Goal: Check status

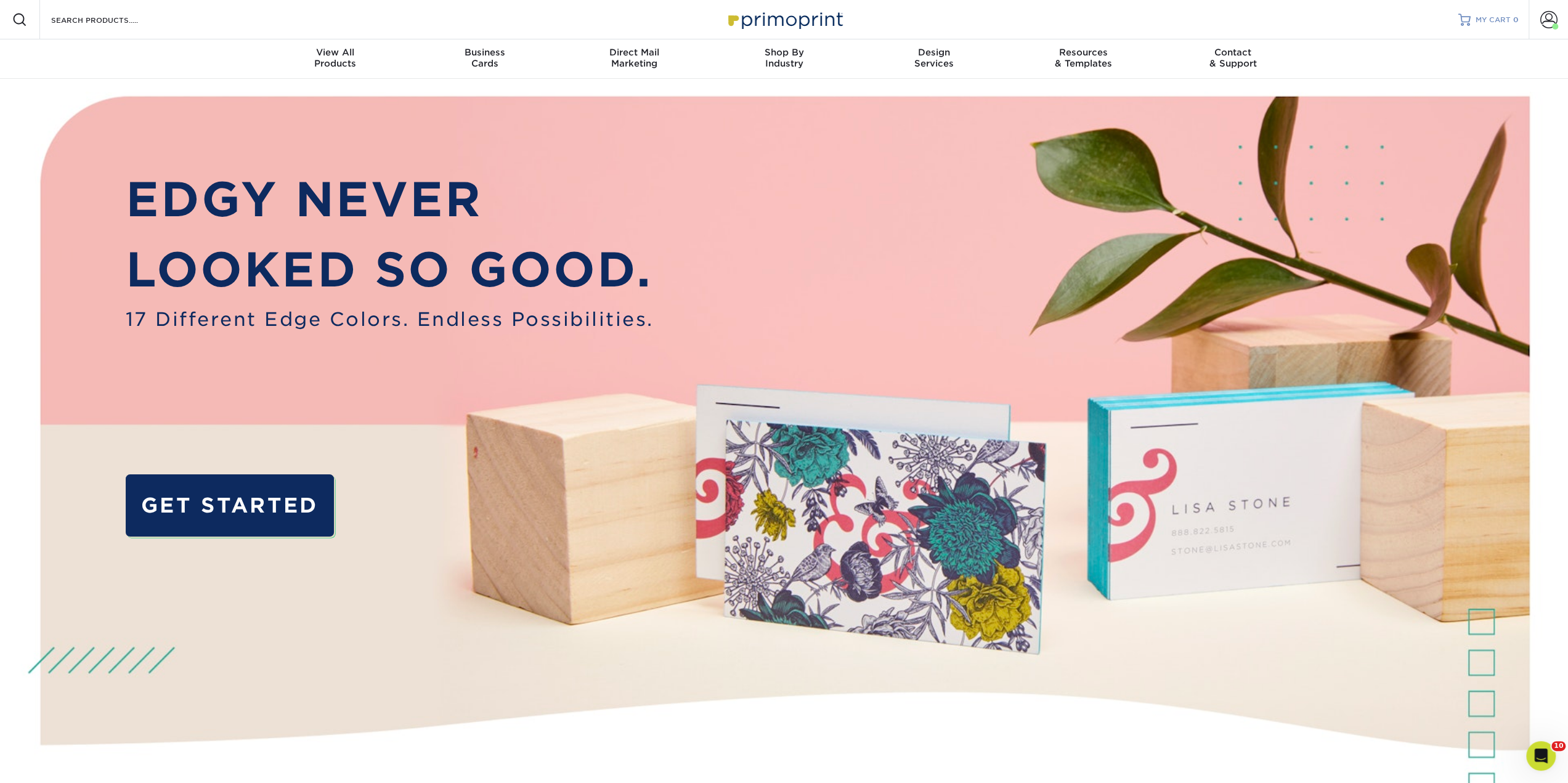
click at [1459, 18] on div at bounding box center [1464, 20] width 12 height 12
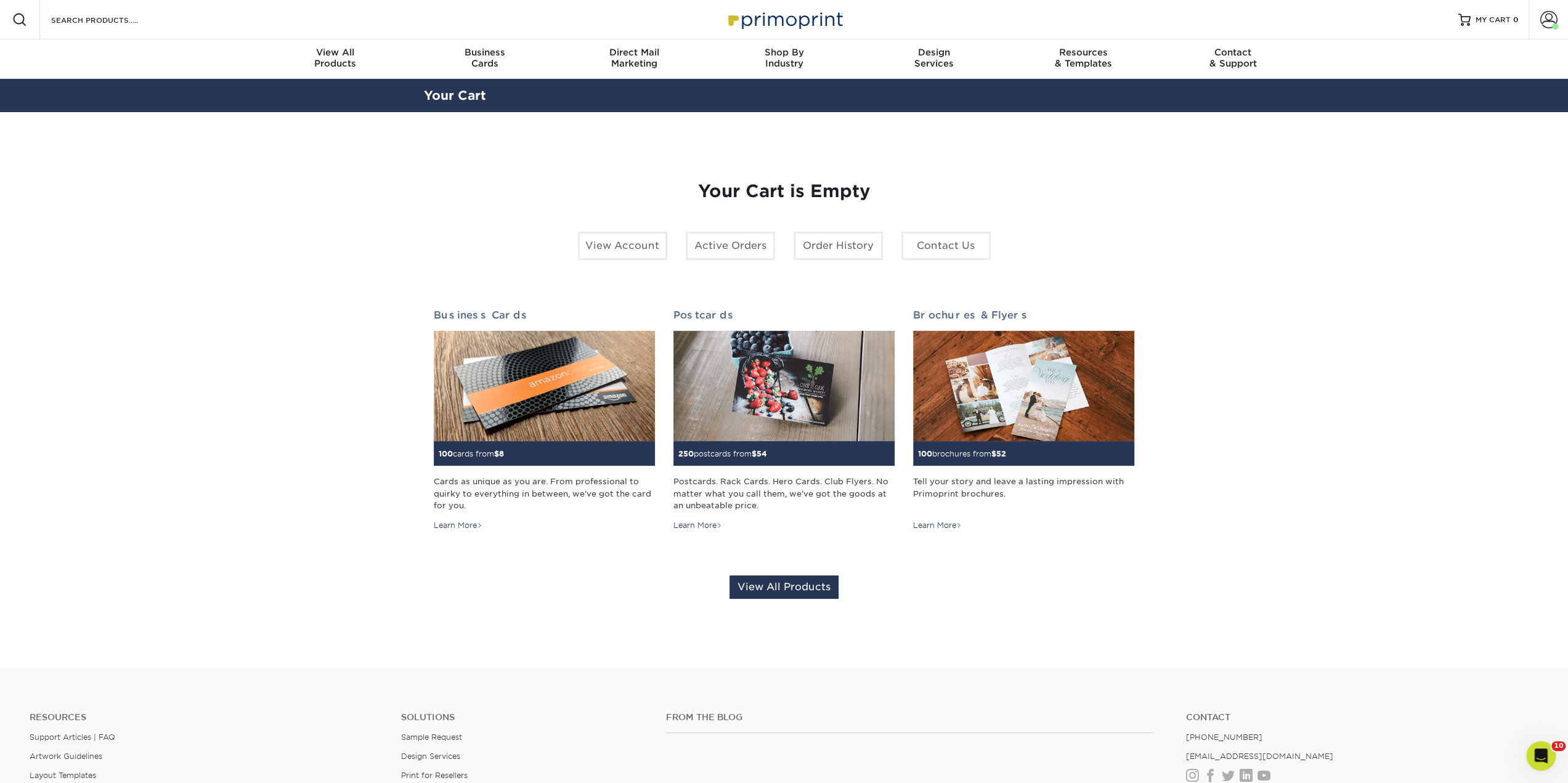
drag, startPoint x: 1496, startPoint y: 683, endPoint x: 1433, endPoint y: 173, distance: 513.9
click at [1433, 173] on section "YOUR CART Empty Cart Your Cart is Empty View Account Active Orders Order Histor…" at bounding box center [784, 389] width 1568 height 555
click at [1535, 8] on link "Account" at bounding box center [1548, 20] width 40 height 40
click at [1459, 119] on link "Active Orders" at bounding box center [1476, 116] width 154 height 17
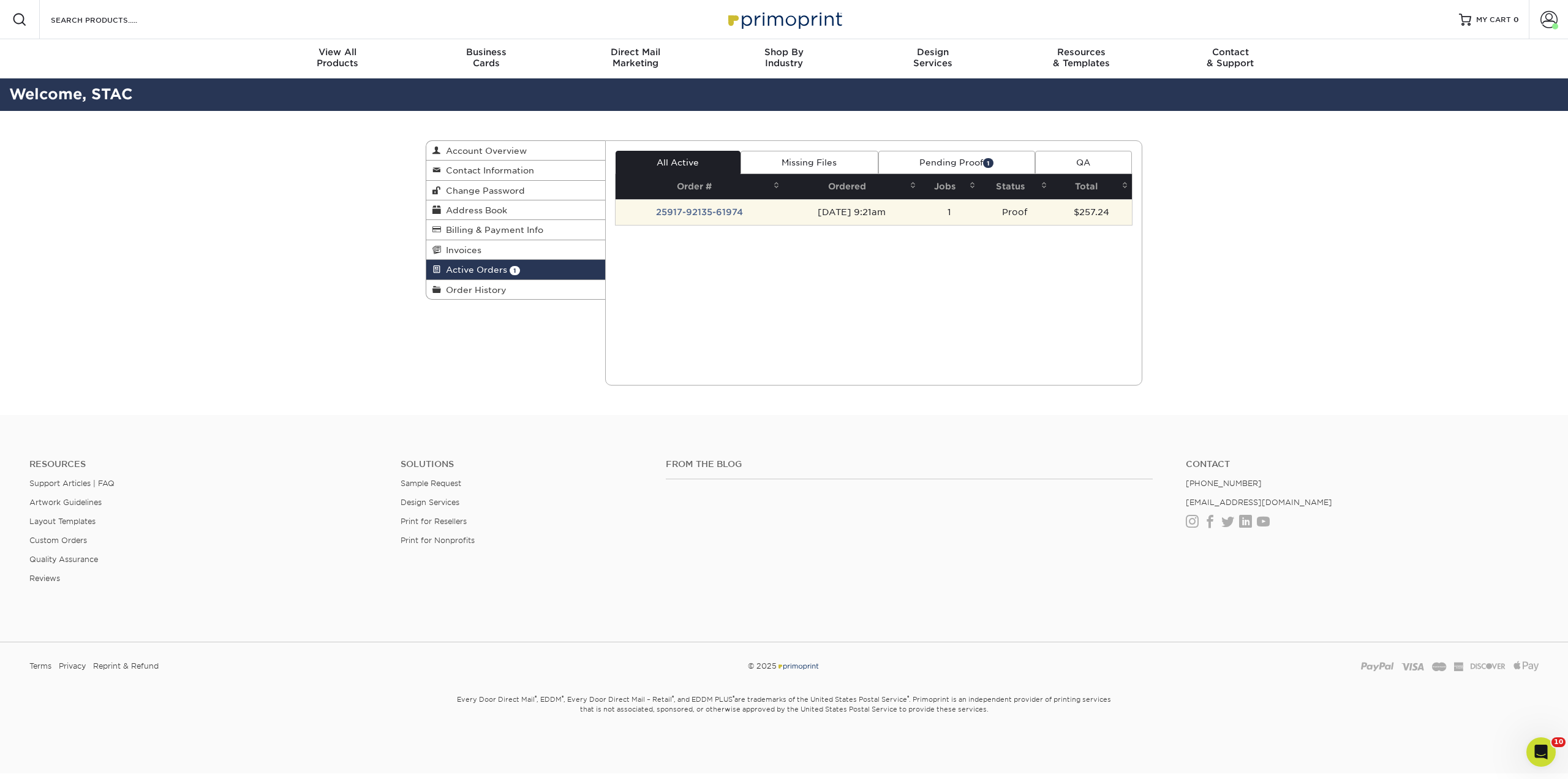
click at [703, 208] on td "25917-92135-61974" at bounding box center [700, 212] width 168 height 26
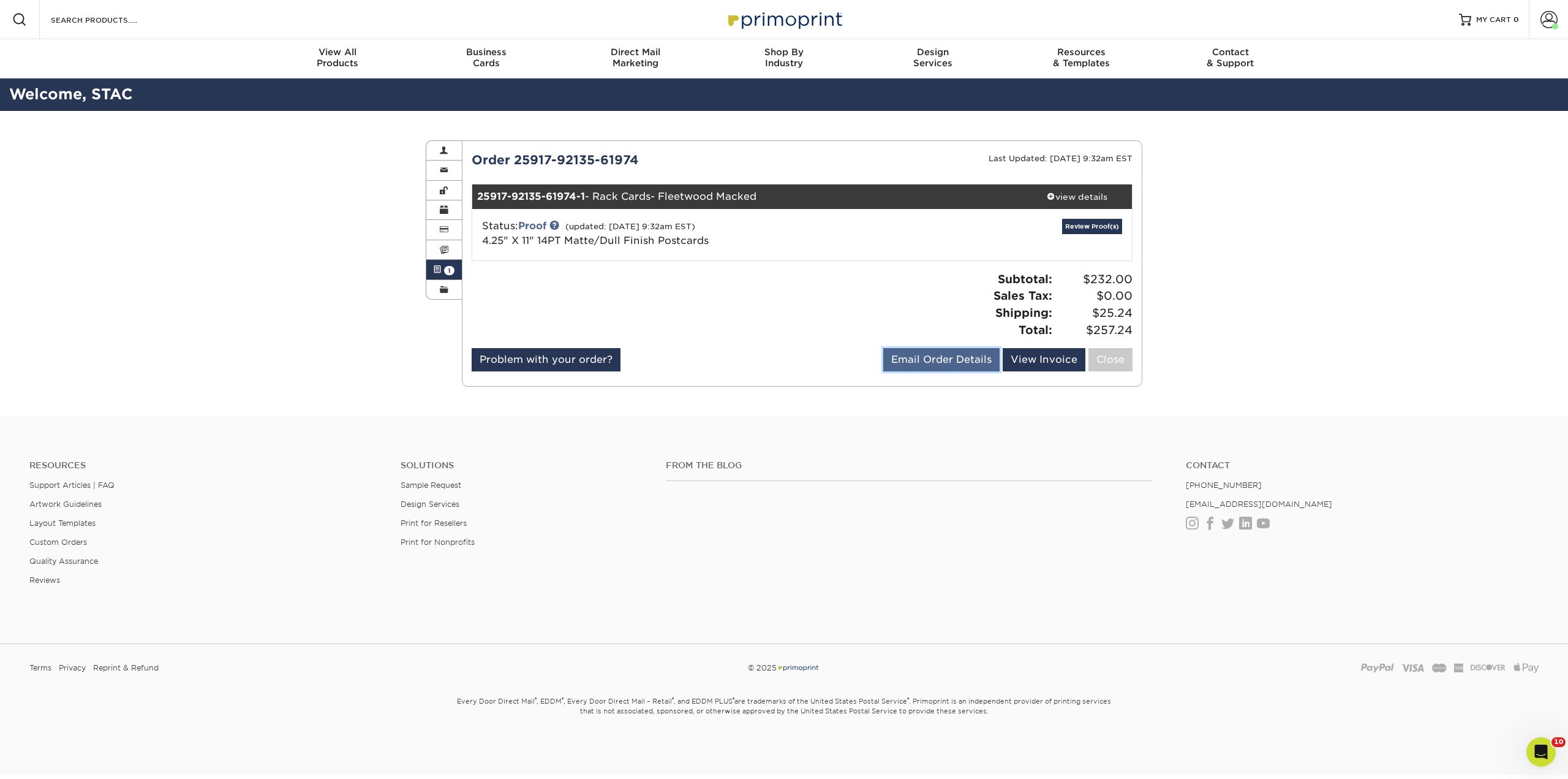
click at [941, 366] on link "Email Order Details" at bounding box center [941, 359] width 117 height 23
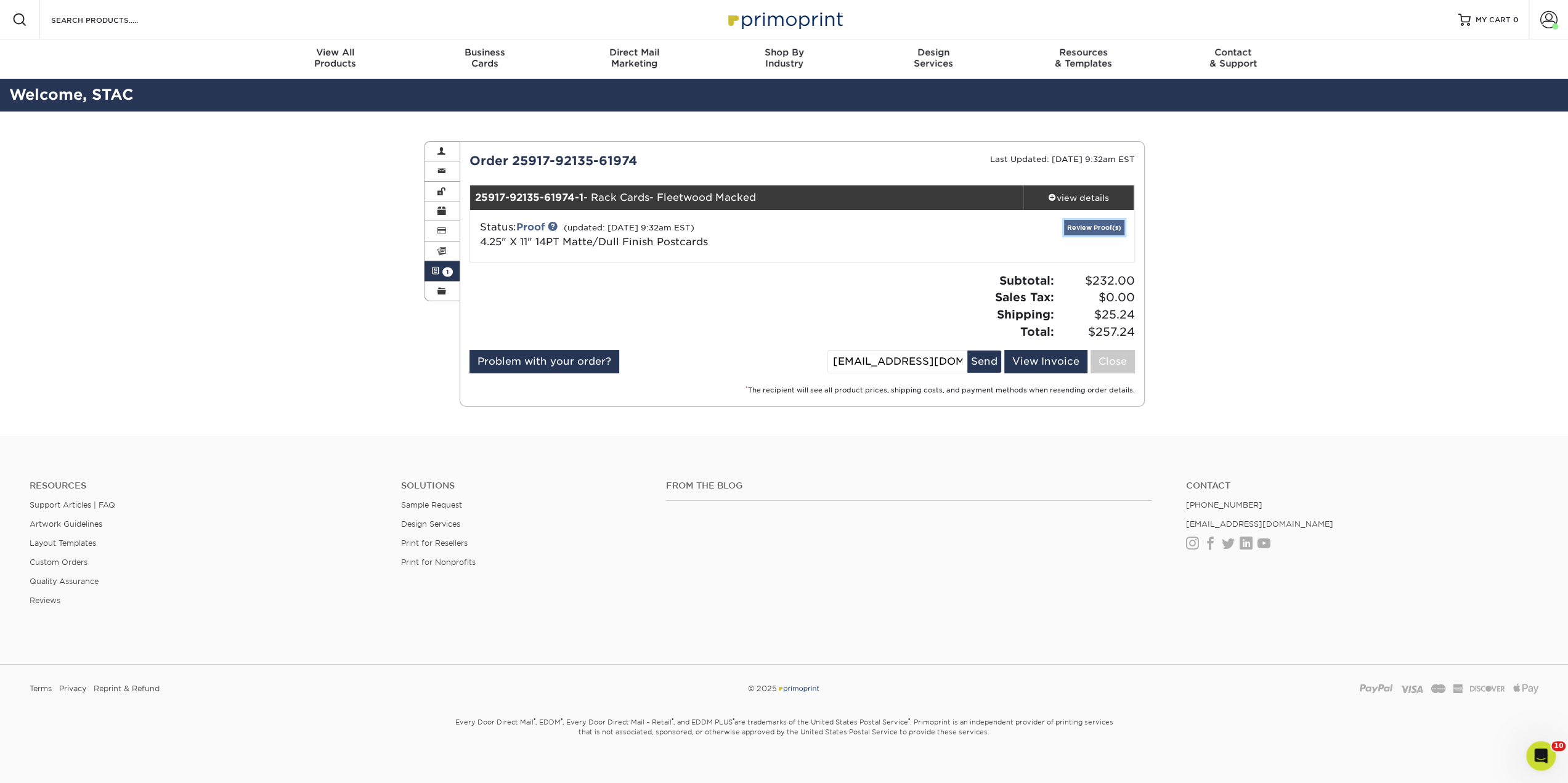
click at [1092, 231] on link "Review Proof(s)" at bounding box center [1094, 228] width 61 height 16
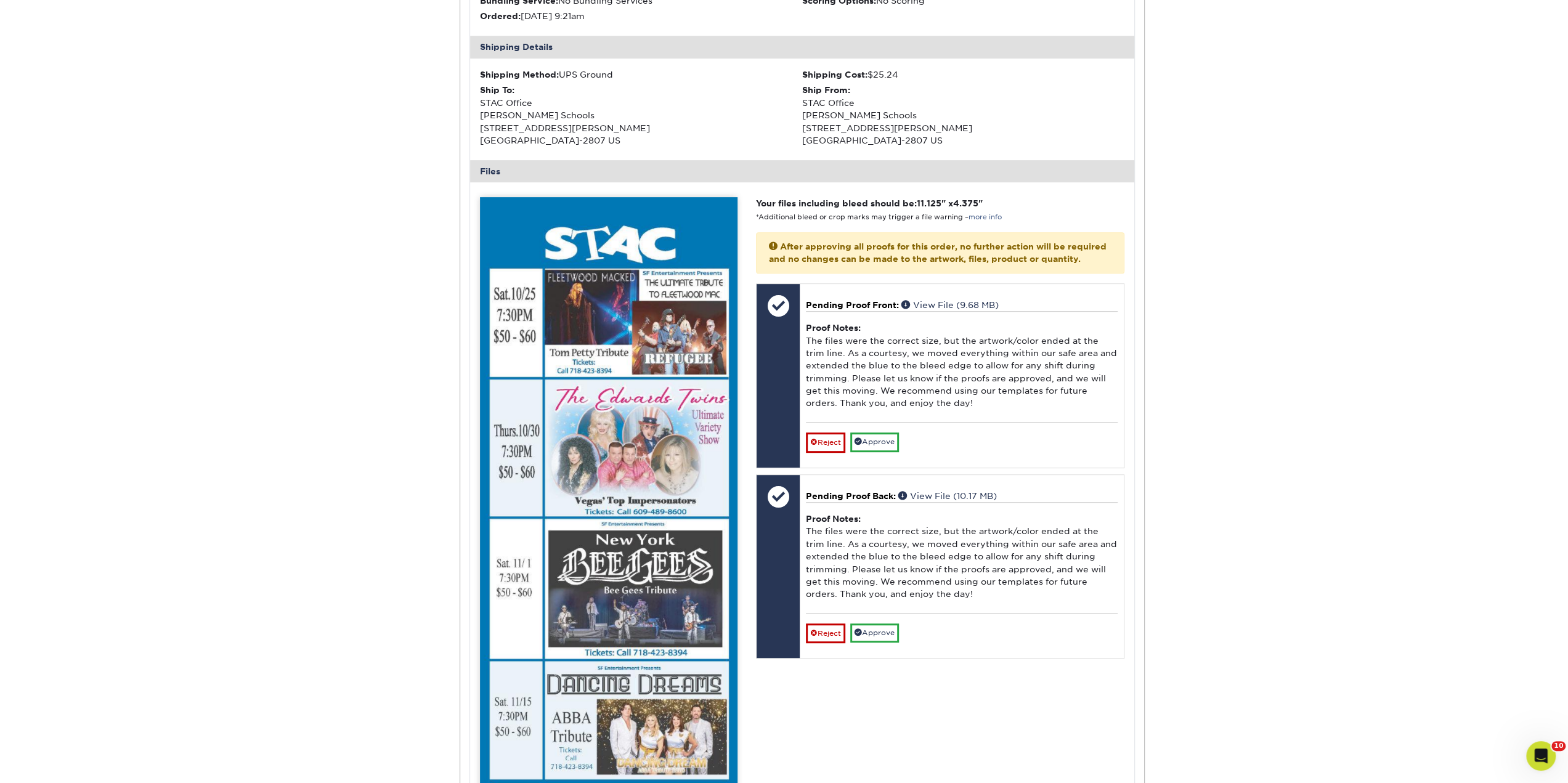
scroll to position [431, 0]
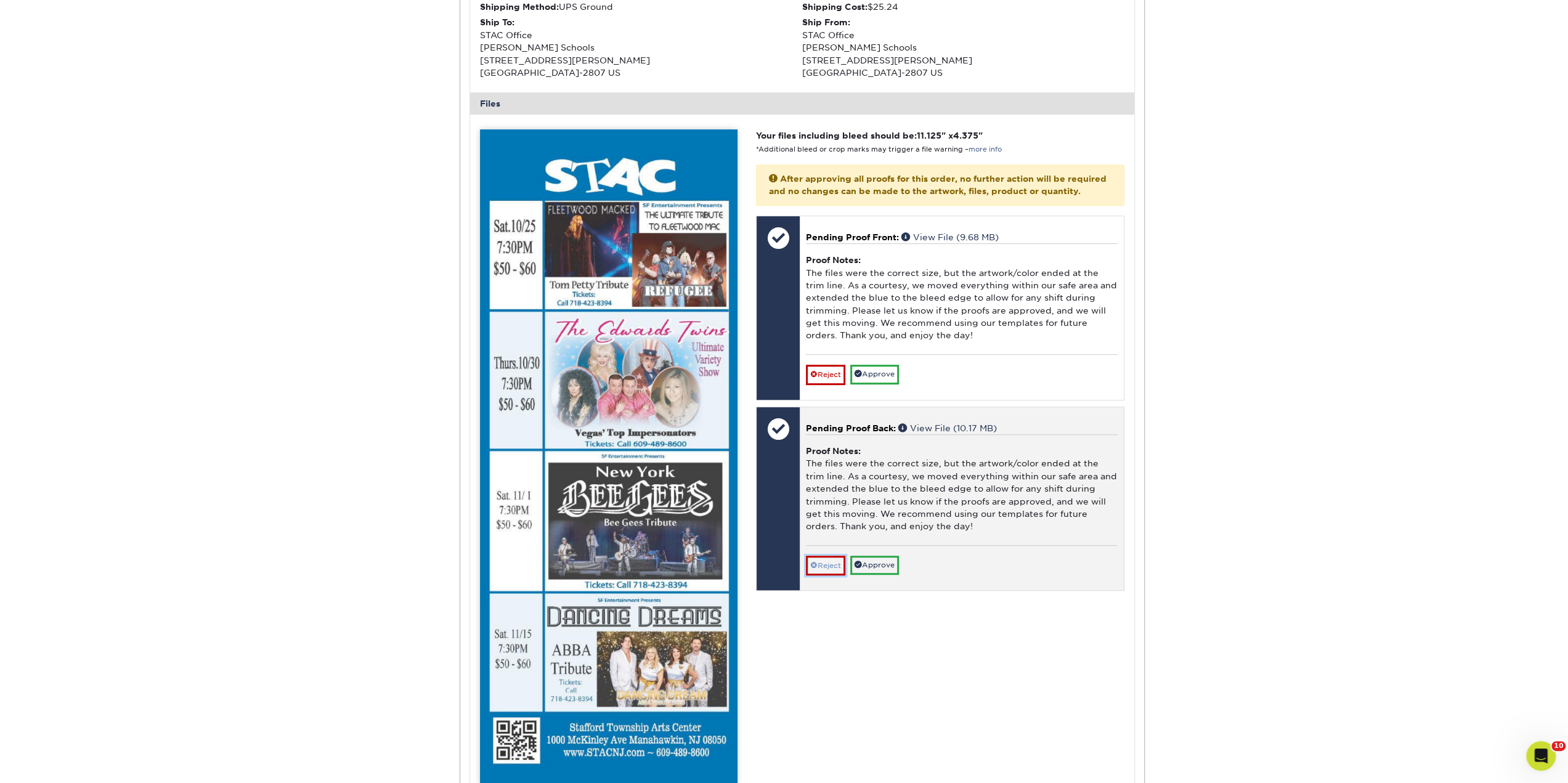
click at [827, 564] on link "Reject" at bounding box center [826, 565] width 40 height 20
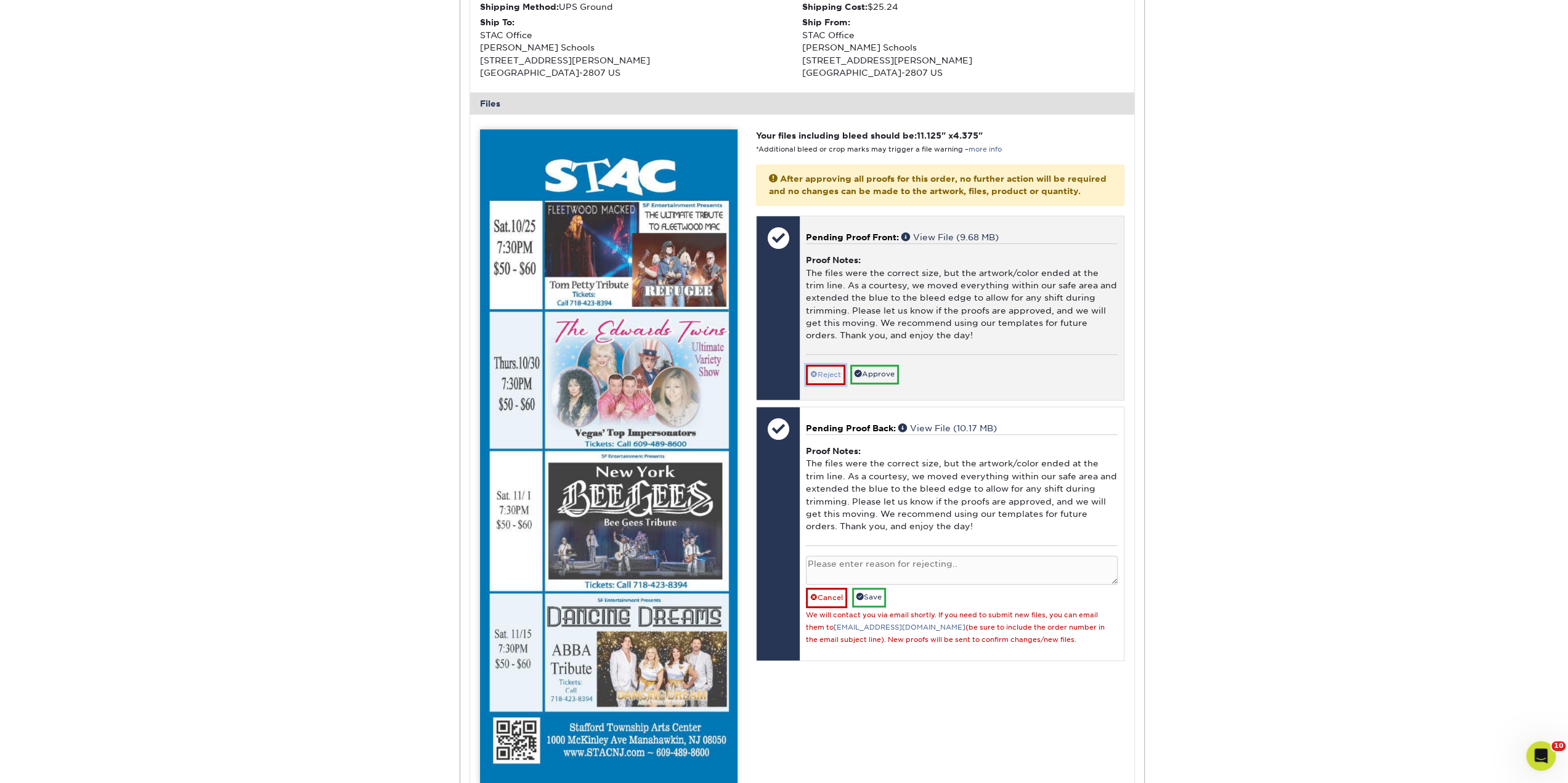
click at [831, 370] on link "Reject" at bounding box center [826, 374] width 40 height 20
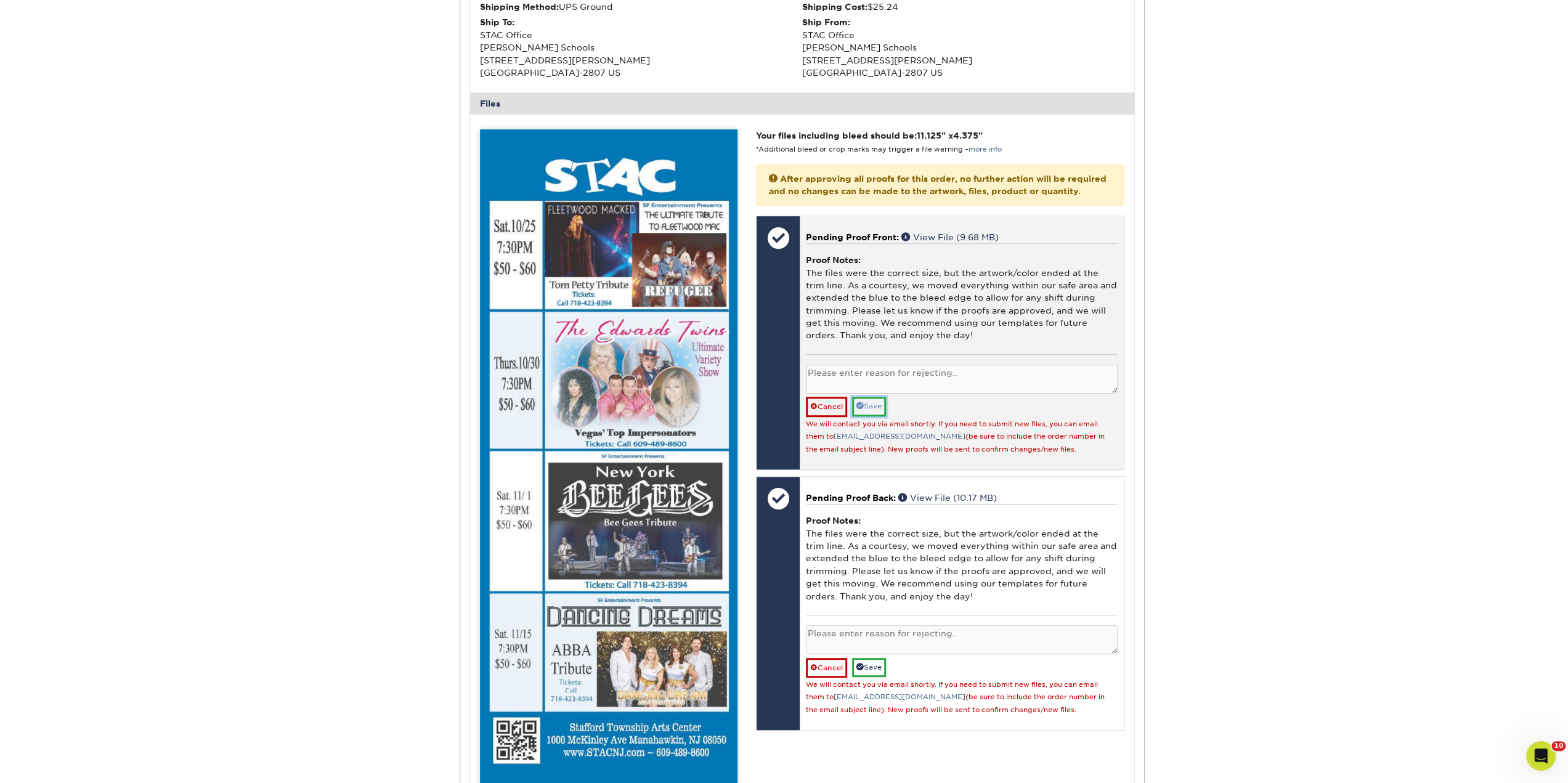
click at [852, 413] on link "Save" at bounding box center [869, 405] width 34 height 19
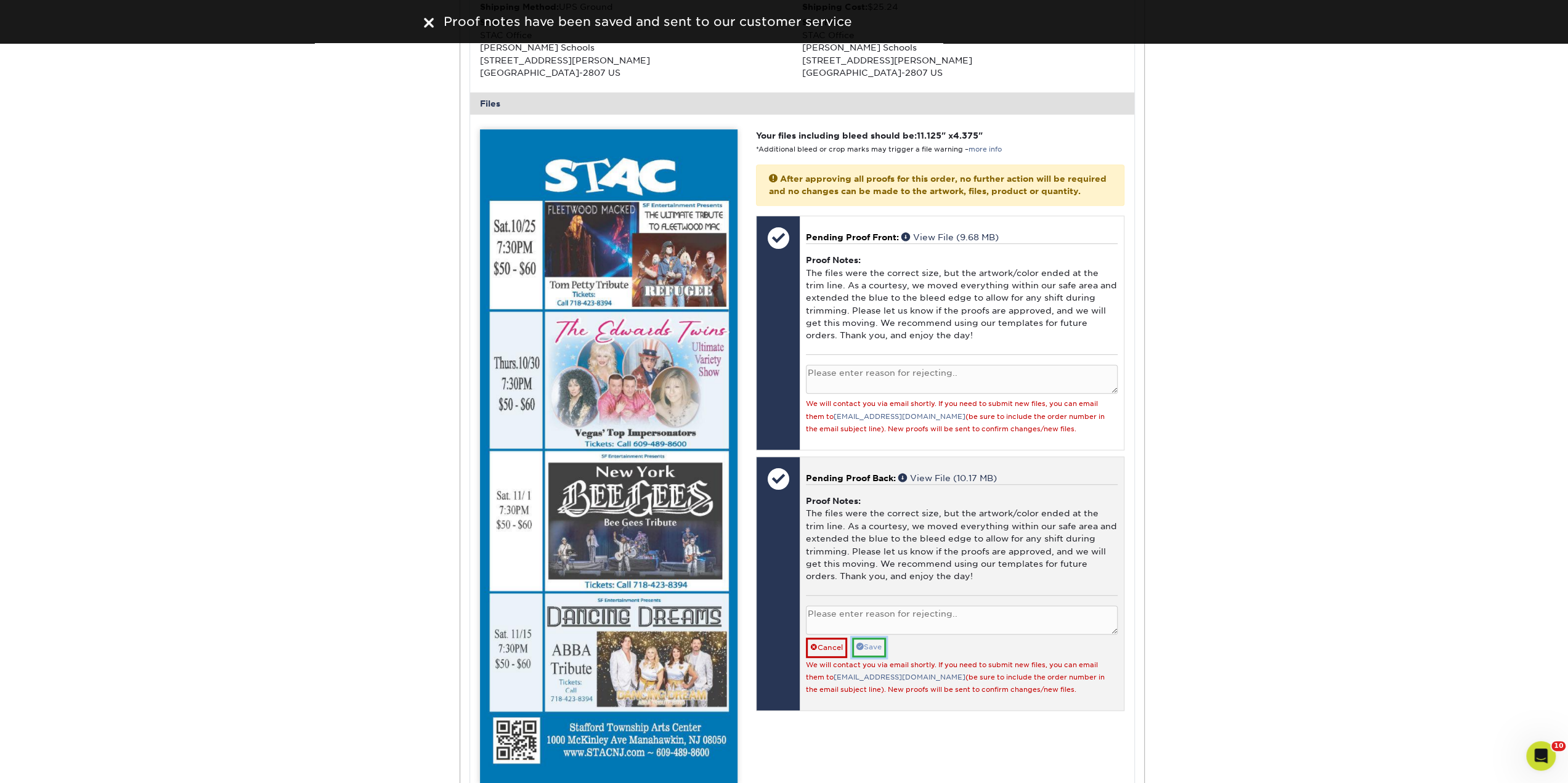
click at [864, 646] on link "Save" at bounding box center [869, 646] width 34 height 19
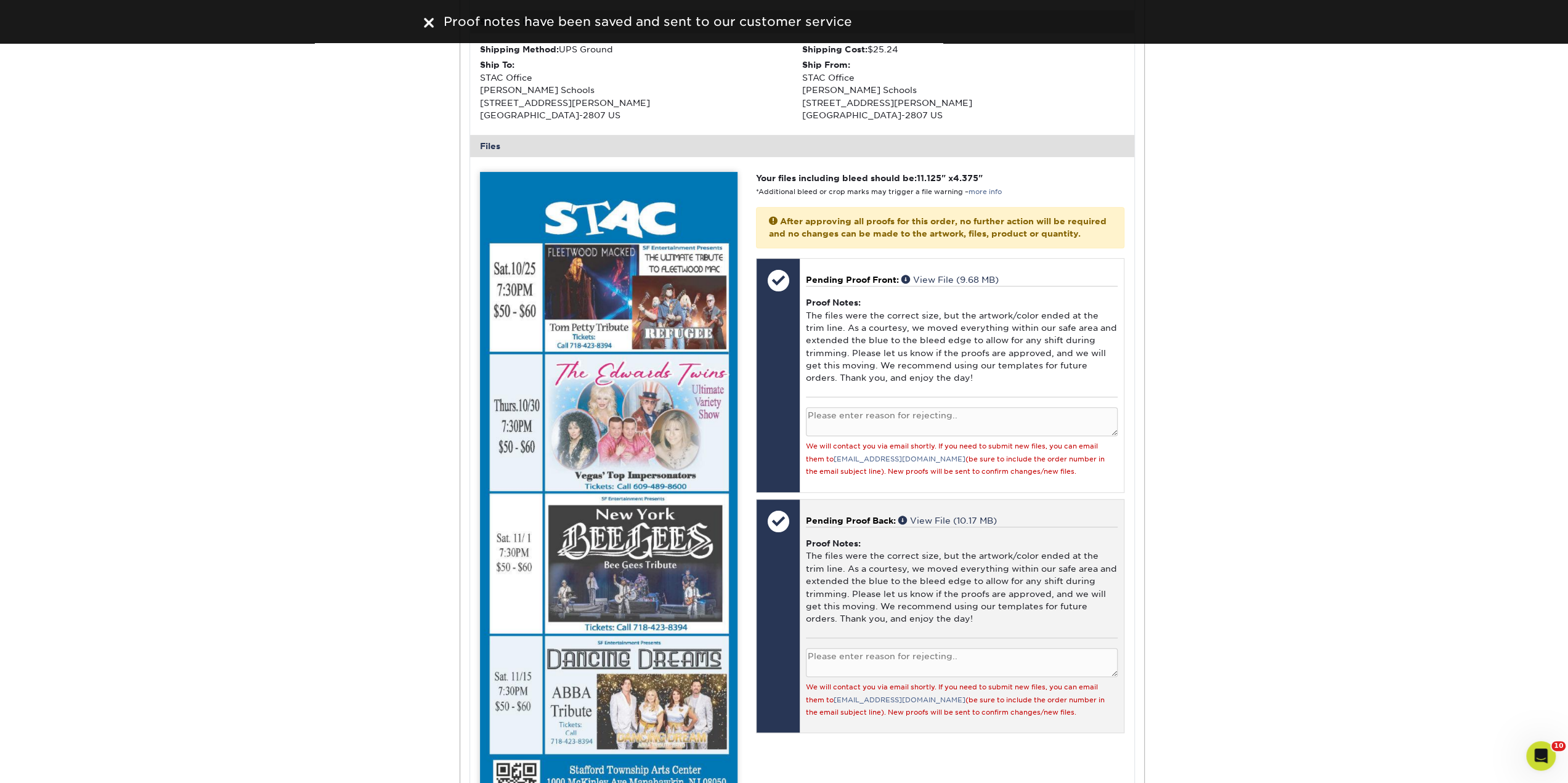
scroll to position [370, 0]
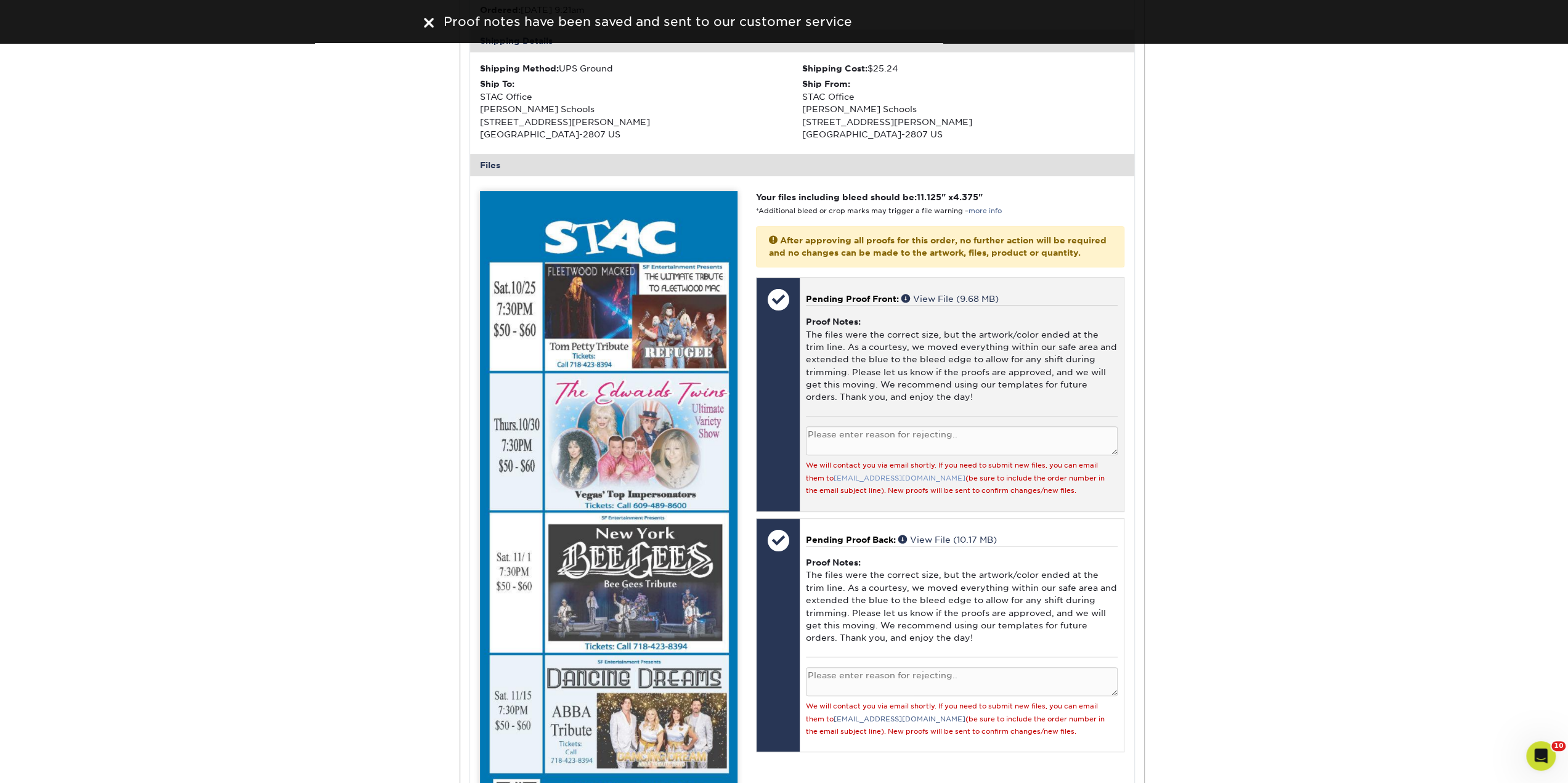
click at [884, 474] on link "[EMAIL_ADDRESS][DOMAIN_NAME]" at bounding box center [899, 478] width 132 height 8
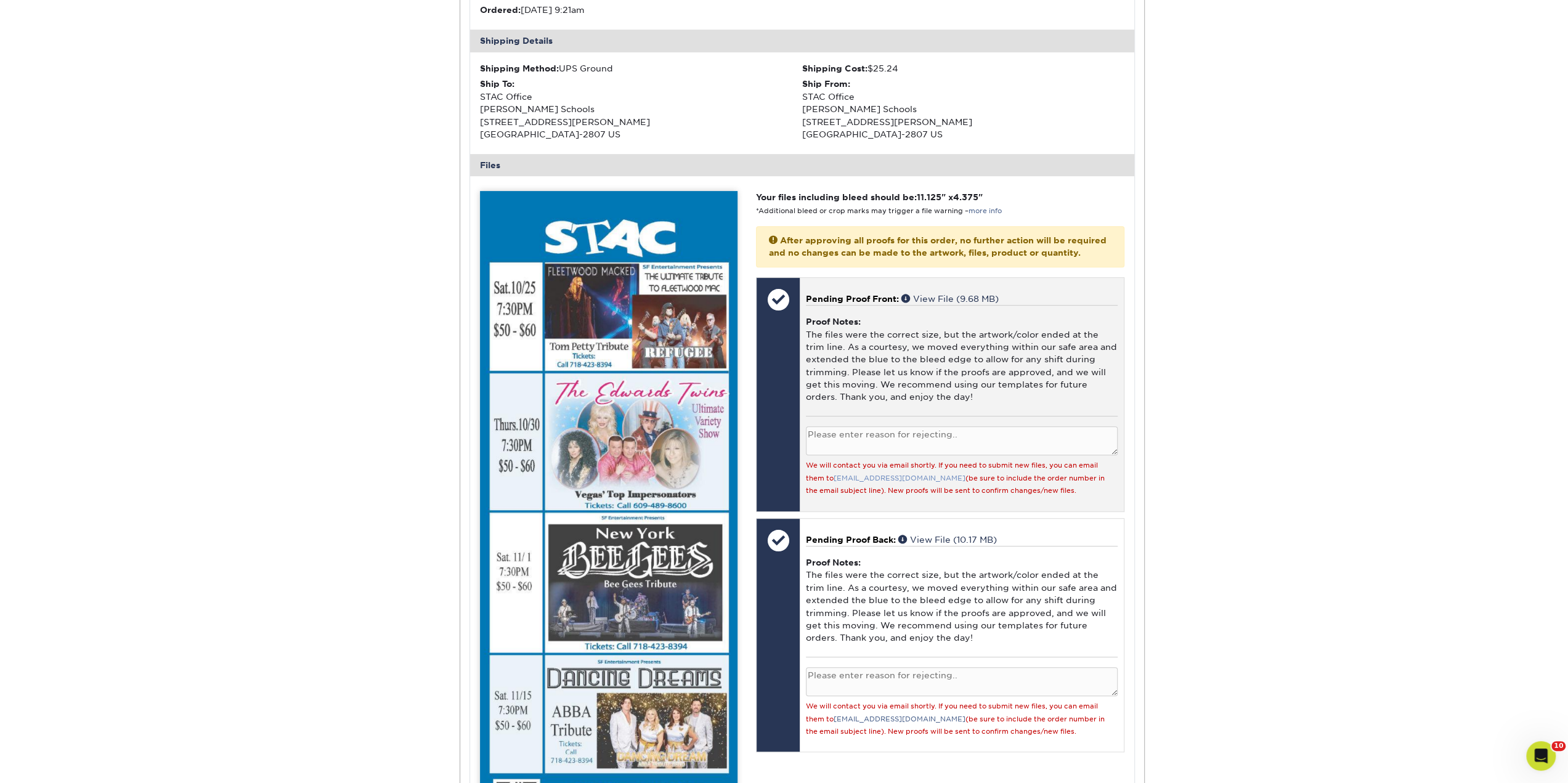
click at [880, 476] on link "[EMAIL_ADDRESS][DOMAIN_NAME]" at bounding box center [899, 478] width 132 height 8
drag, startPoint x: 912, startPoint y: 474, endPoint x: 836, endPoint y: 474, distance: 76.0
click at [836, 474] on small "We will contact you via email shortly. If you need to submit new files, you can…" at bounding box center [955, 478] width 299 height 33
drag, startPoint x: 828, startPoint y: 463, endPoint x: 1058, endPoint y: 489, distance: 231.5
click at [1058, 489] on div "We will contact you via email shortly. If you need to submit new files, you can…" at bounding box center [962, 477] width 311 height 38
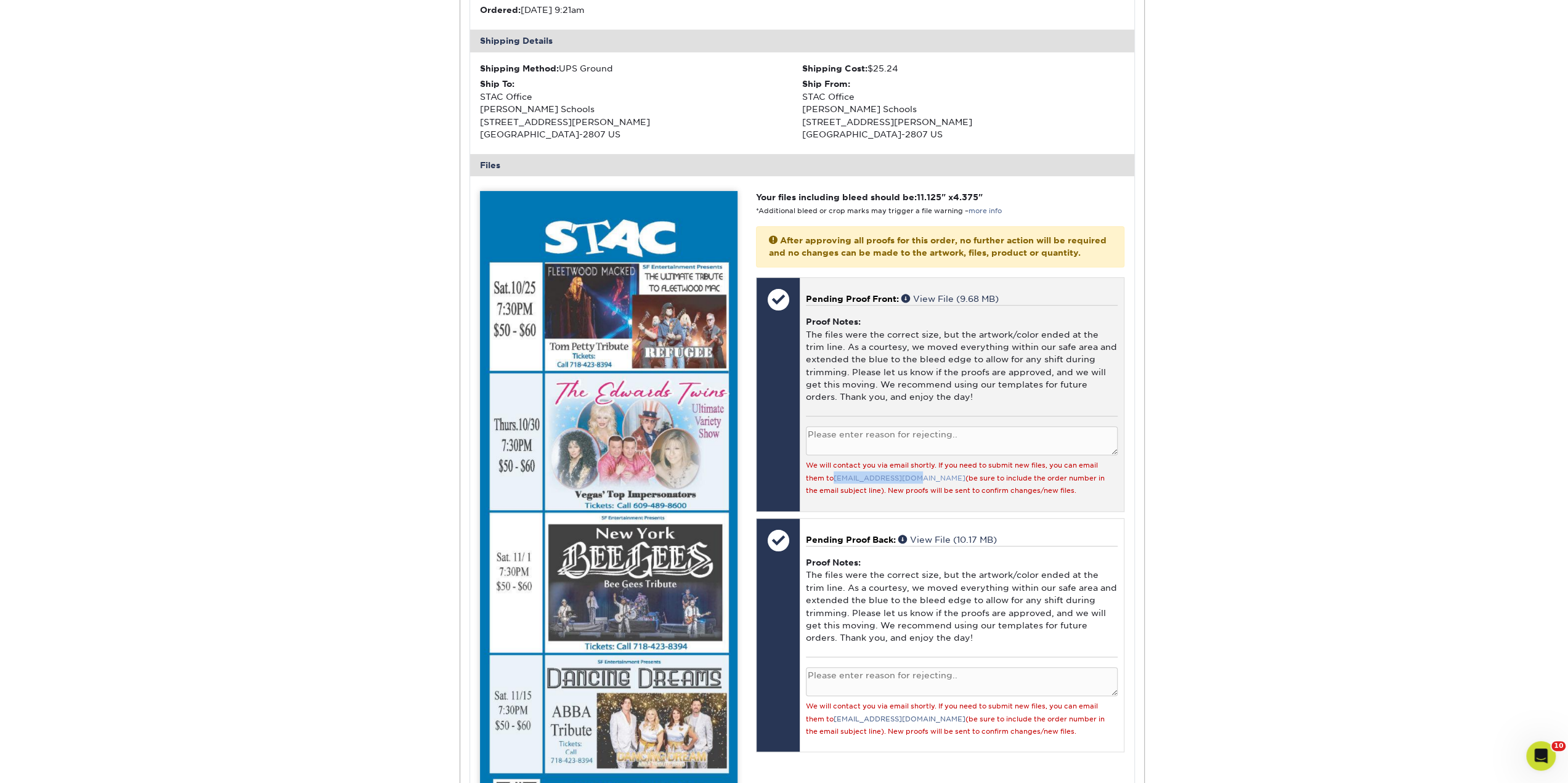
drag, startPoint x: 910, startPoint y: 474, endPoint x: 835, endPoint y: 474, distance: 75.0
click at [835, 474] on small "We will contact you via email shortly. If you need to submit new files, you can…" at bounding box center [955, 478] width 299 height 33
copy link "[EMAIL_ADDRESS][DOMAIN_NAME]"
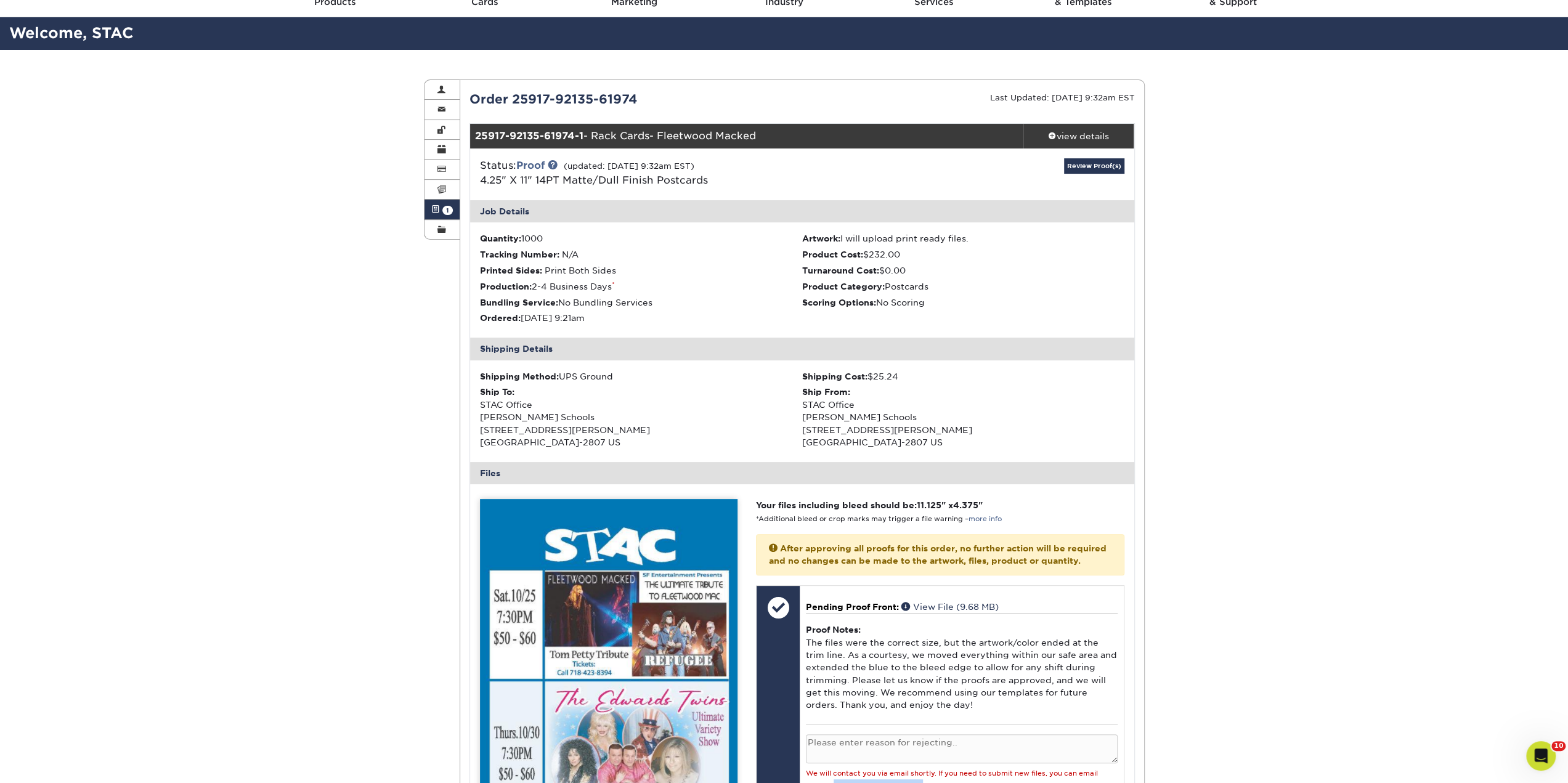
scroll to position [0, 0]
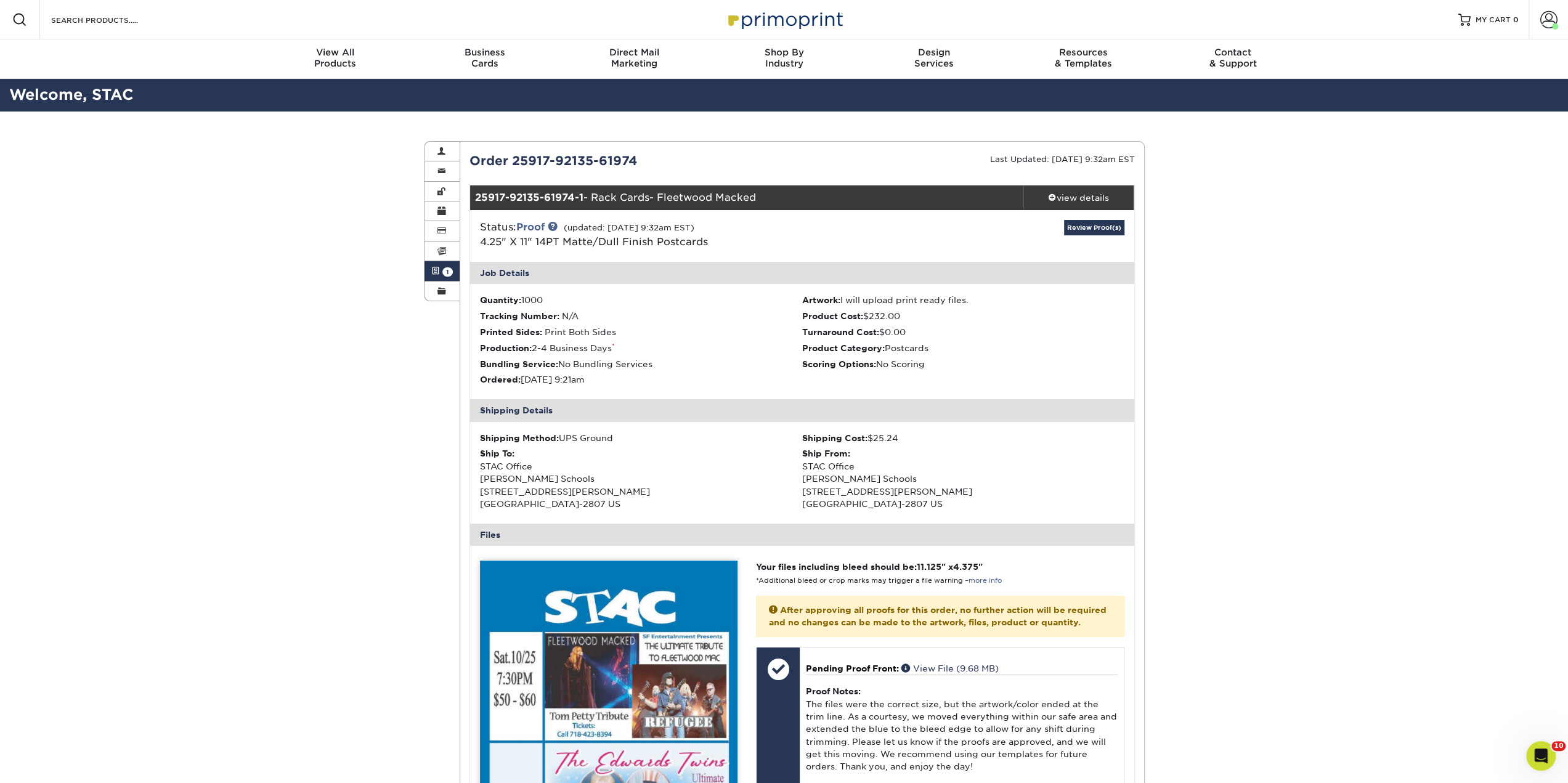
drag, startPoint x: 513, startPoint y: 160, endPoint x: 642, endPoint y: 169, distance: 129.3
click at [642, 169] on div "Order 25917-92135-61974" at bounding box center [631, 161] width 342 height 18
copy div "25917-92135-61974"
